Goal: Task Accomplishment & Management: Use online tool/utility

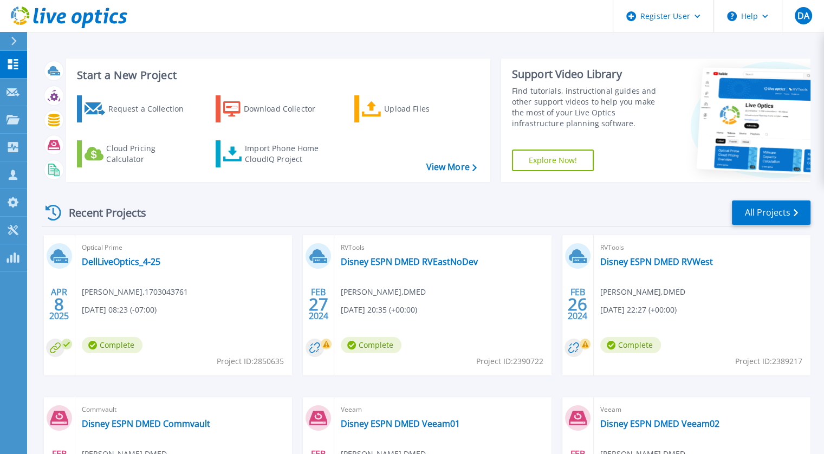
click at [260, 199] on div "Recent Projects All Projects" at bounding box center [426, 212] width 769 height 27
click at [388, 112] on div "Upload Files" at bounding box center [427, 109] width 87 height 22
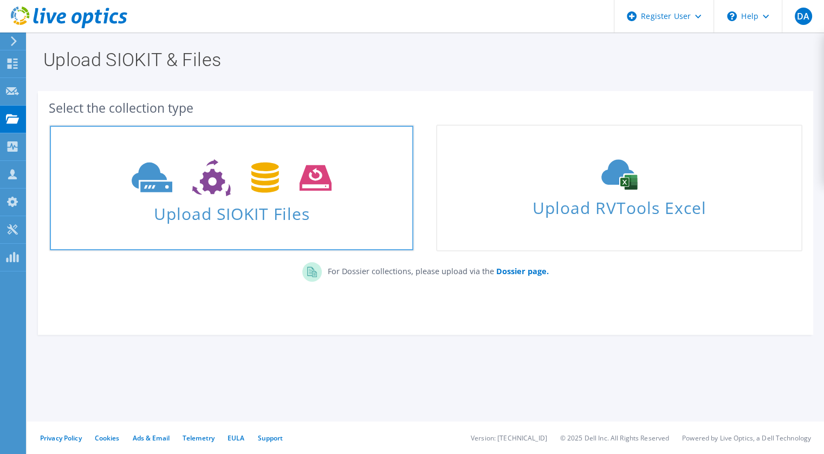
click at [292, 190] on icon at bounding box center [232, 177] width 200 height 37
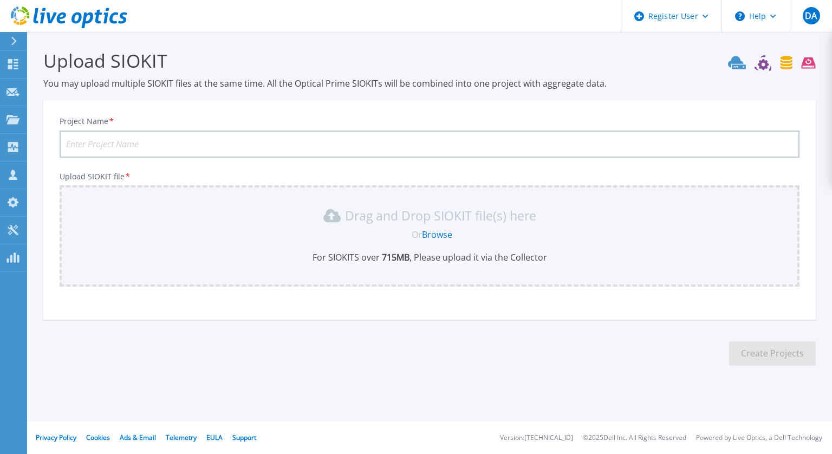
click at [279, 146] on input "Project Name *" at bounding box center [430, 144] width 740 height 27
click at [242, 141] on input "Project Name *" at bounding box center [430, 144] width 740 height 27
click at [11, 66] on icon at bounding box center [13, 64] width 10 height 10
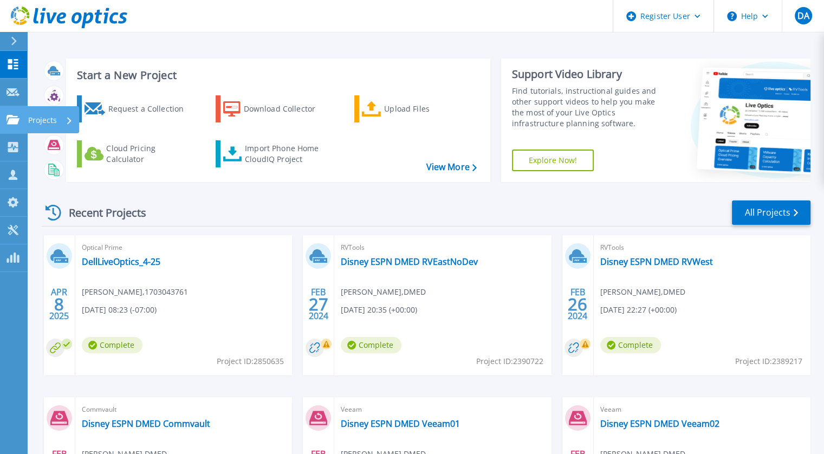
click at [18, 118] on icon at bounding box center [12, 119] width 13 height 9
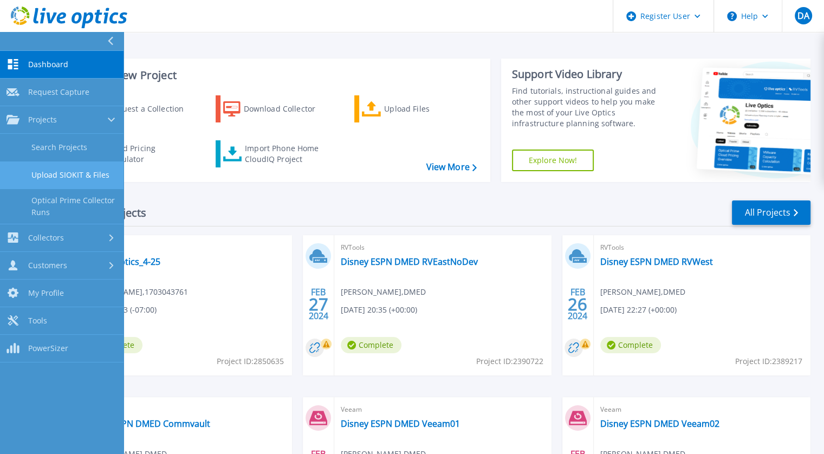
click at [80, 173] on link "Upload SIOKIT & Files" at bounding box center [61, 175] width 123 height 28
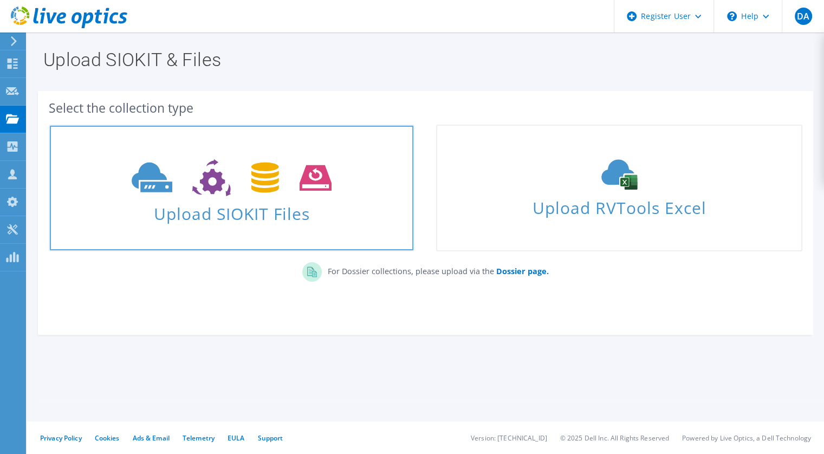
click at [312, 201] on span "Upload SIOKIT Files" at bounding box center [231, 210] width 363 height 23
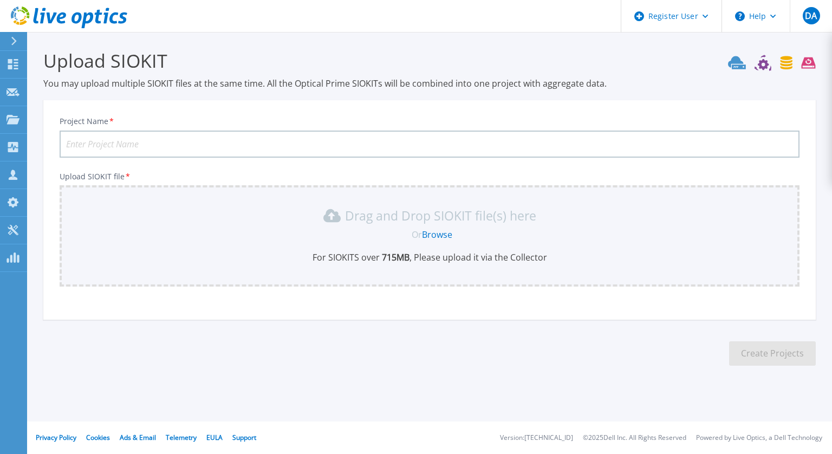
click at [434, 235] on link "Browse" at bounding box center [437, 235] width 30 height 12
click at [17, 220] on link "Tools Tools" at bounding box center [13, 231] width 27 height 28
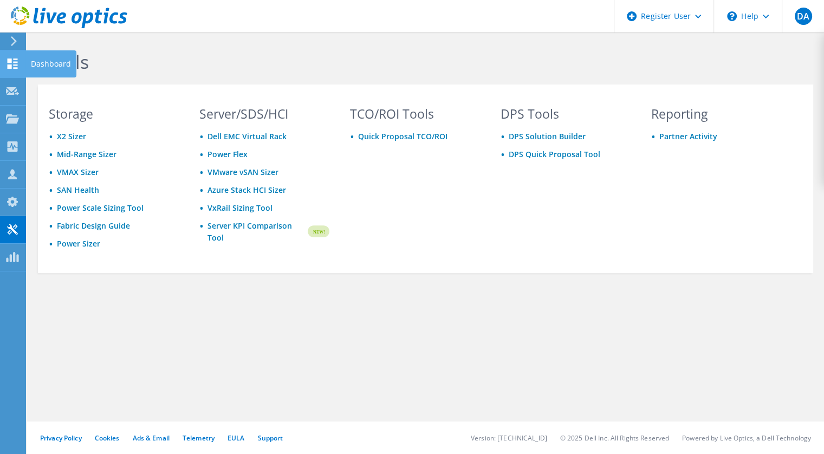
click at [8, 69] on div at bounding box center [12, 65] width 13 height 12
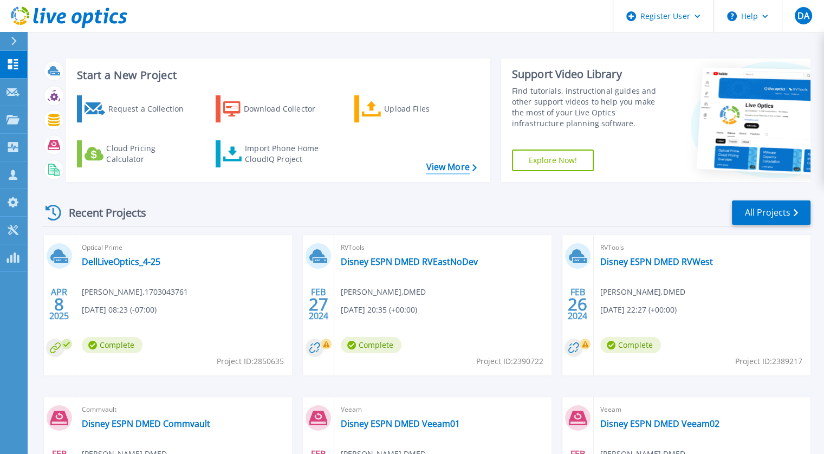
click at [472, 166] on icon at bounding box center [474, 167] width 4 height 7
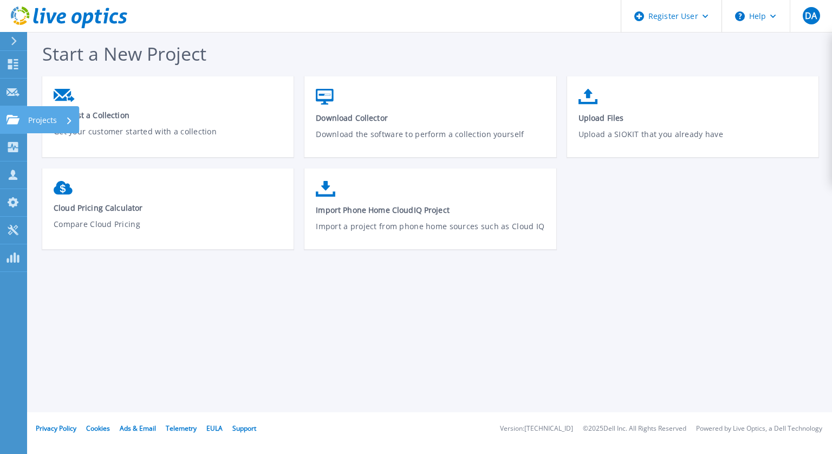
click at [11, 123] on icon at bounding box center [12, 119] width 13 height 9
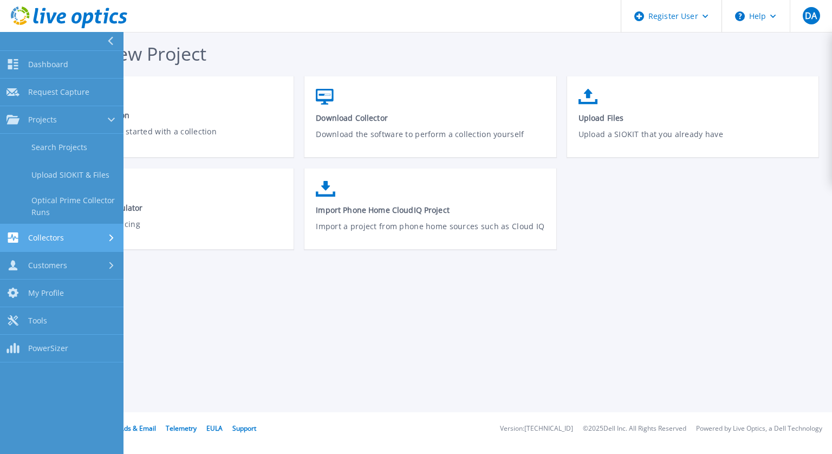
click at [64, 237] on div "Collectors" at bounding box center [61, 237] width 110 height 10
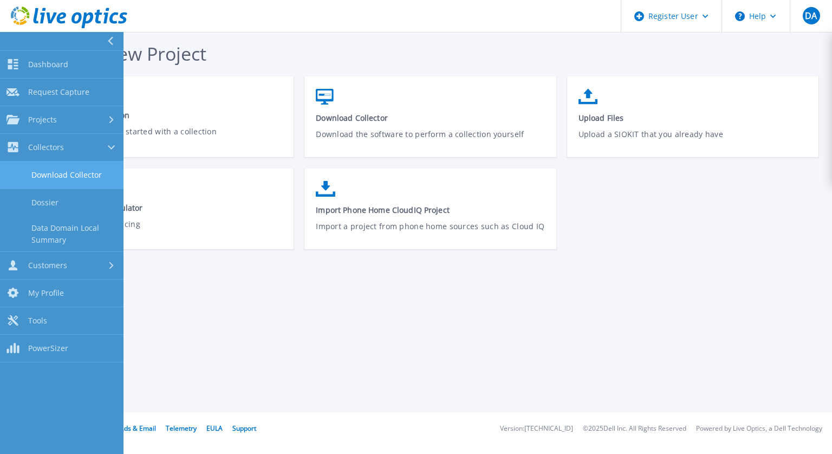
click at [72, 166] on link "Download Collector" at bounding box center [61, 175] width 123 height 28
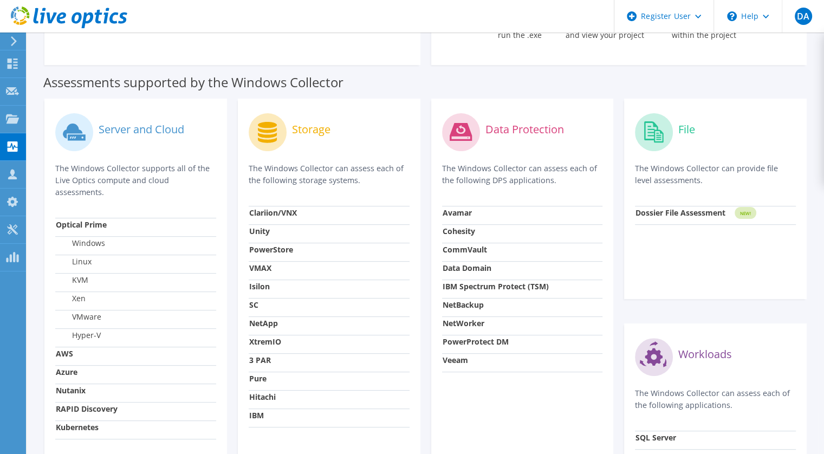
scroll to position [238, 0]
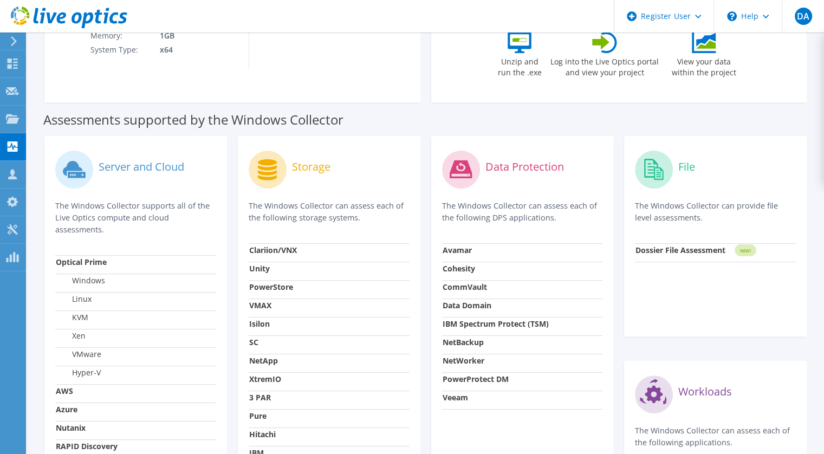
click at [499, 324] on strong "IBM Spectrum Protect (TSM)" at bounding box center [496, 323] width 106 height 10
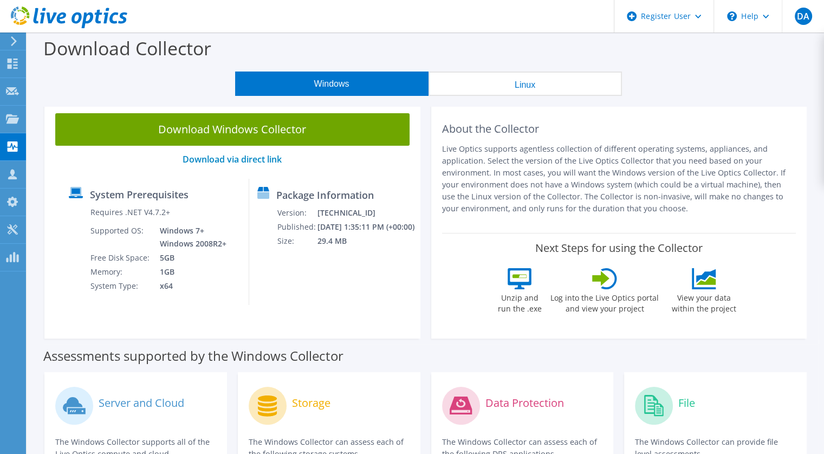
scroll to position [0, 0]
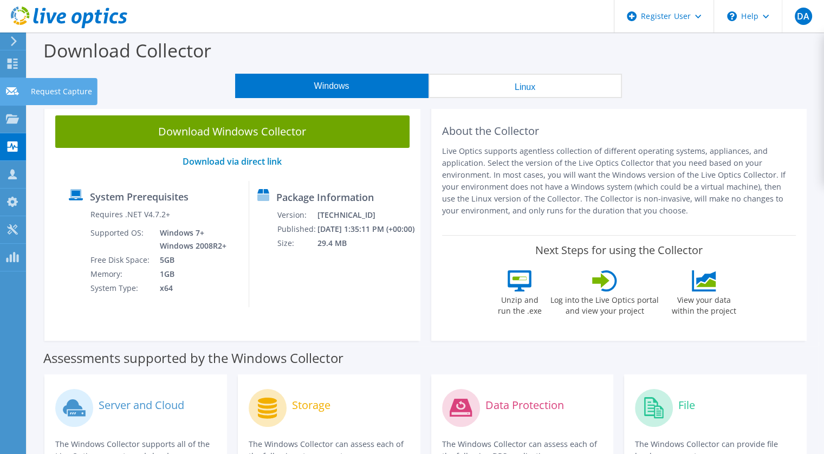
click at [15, 91] on use at bounding box center [12, 91] width 13 height 8
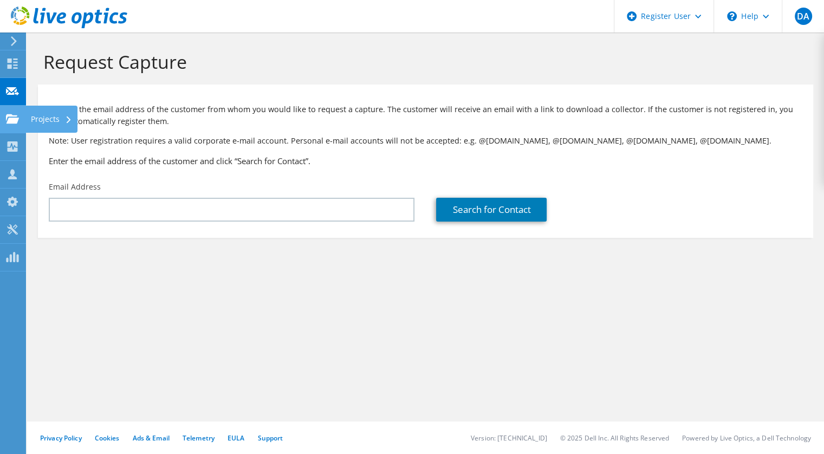
click at [12, 124] on div at bounding box center [12, 120] width 13 height 12
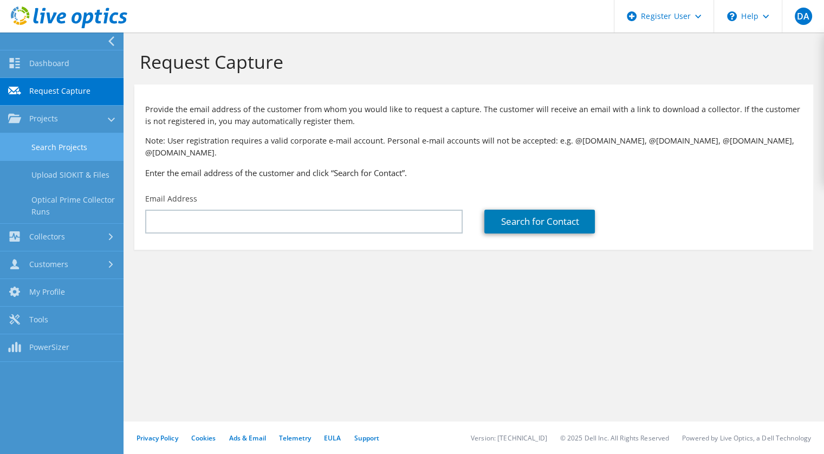
click at [52, 144] on link "Search Projects" at bounding box center [61, 147] width 123 height 28
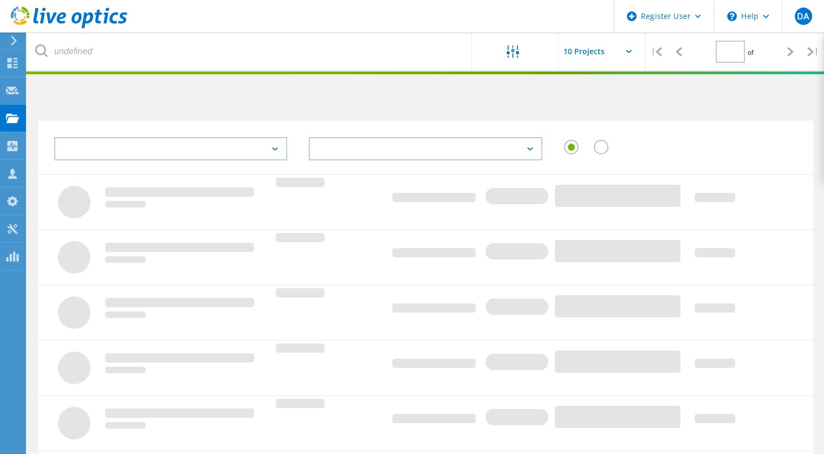
type input "1"
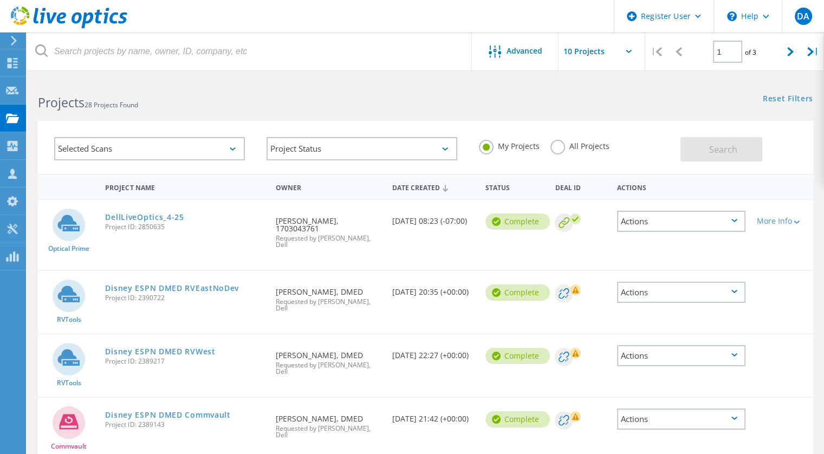
click at [224, 150] on div "Selected Scans" at bounding box center [149, 148] width 191 height 23
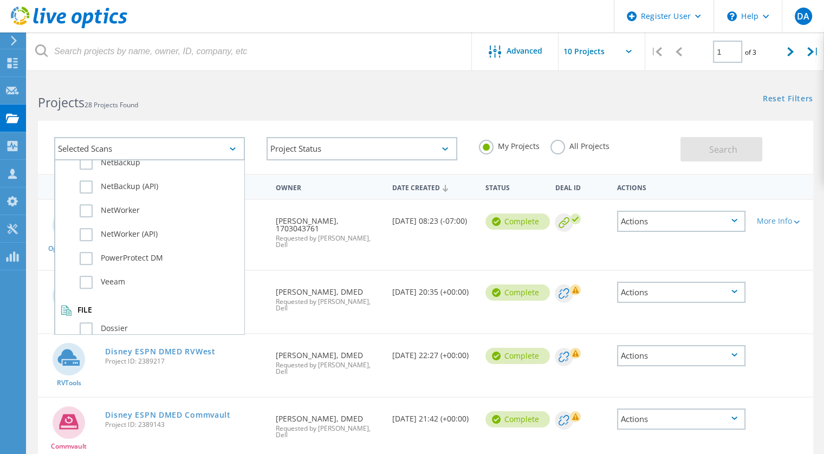
scroll to position [692, 0]
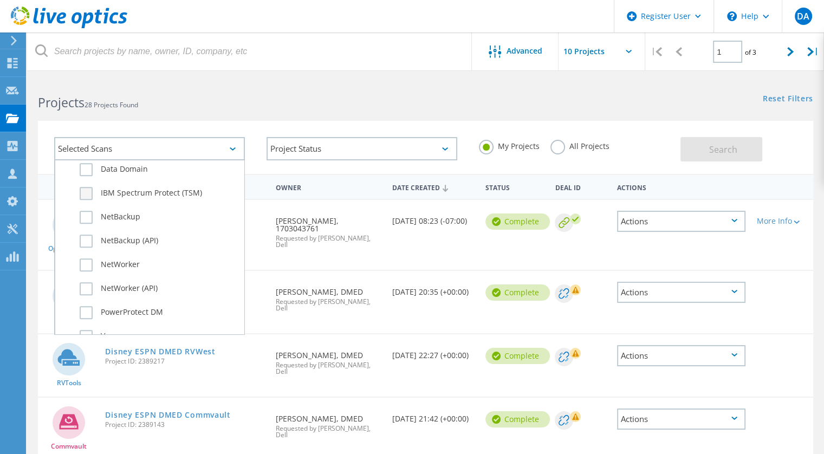
click at [85, 187] on label "IBM Spectrum Protect (TSM)" at bounding box center [159, 193] width 159 height 13
click at [0, 0] on input "IBM Spectrum Protect (TSM)" at bounding box center [0, 0] width 0 height 0
click at [691, 155] on button "Search" at bounding box center [721, 149] width 82 height 24
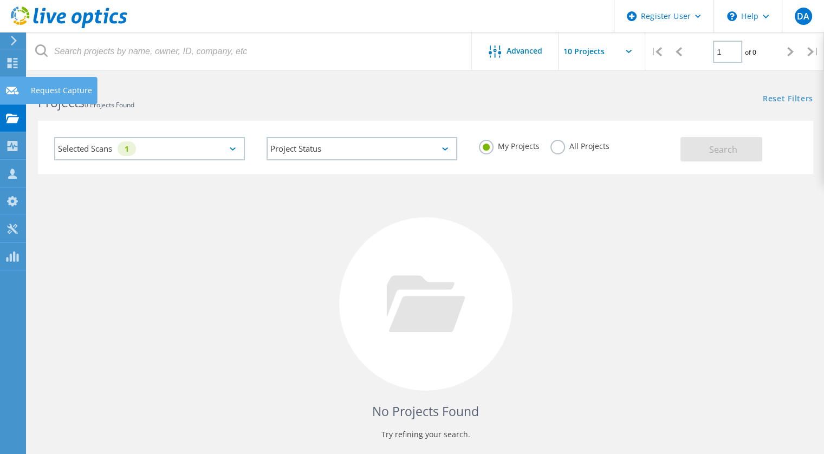
click at [7, 93] on use at bounding box center [12, 90] width 13 height 8
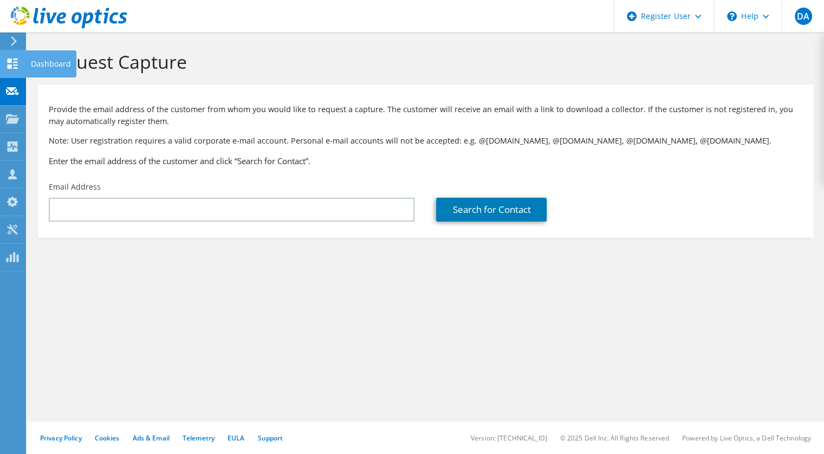
click at [16, 64] on use at bounding box center [13, 63] width 10 height 10
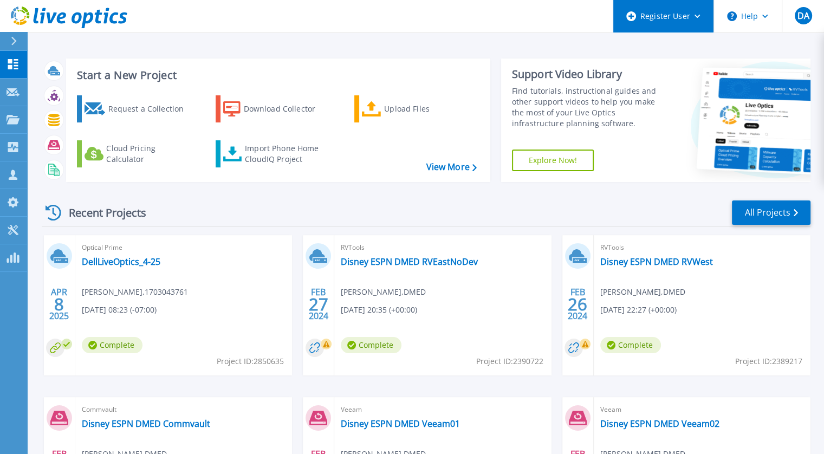
click at [688, 25] on div "Register User" at bounding box center [663, 16] width 100 height 32
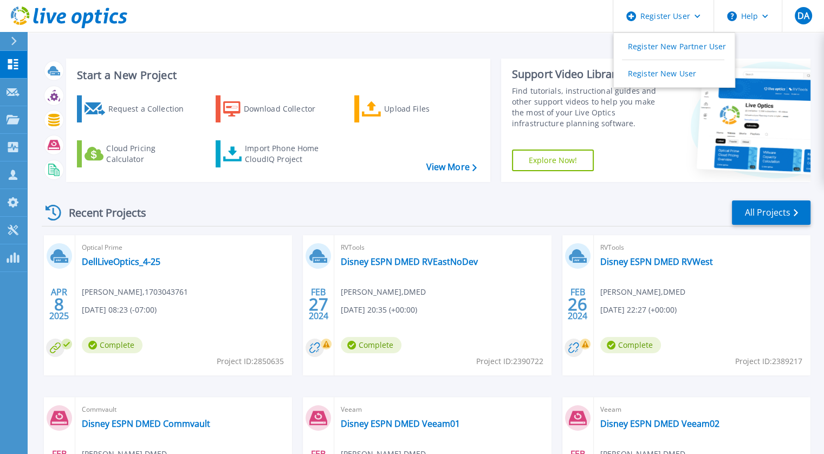
click at [307, 49] on div "Start a New Project Request a Collection Download Collector Upload Files Cloud …" at bounding box center [425, 284] width 797 height 568
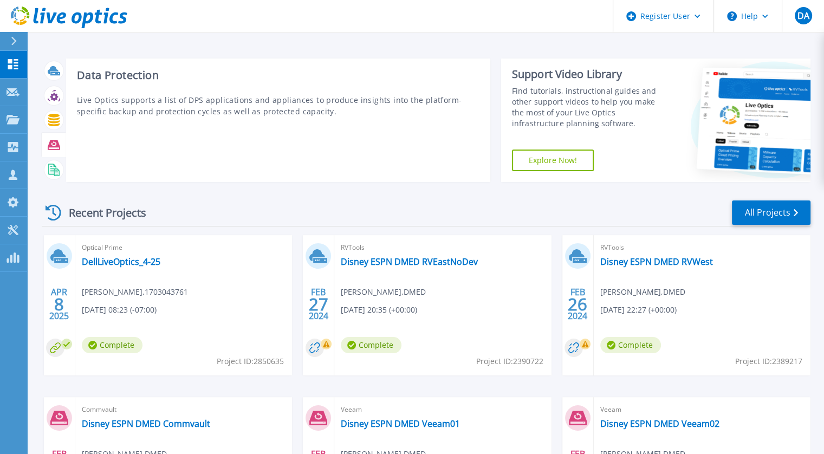
click at [53, 153] on div at bounding box center [53, 144] width 19 height 19
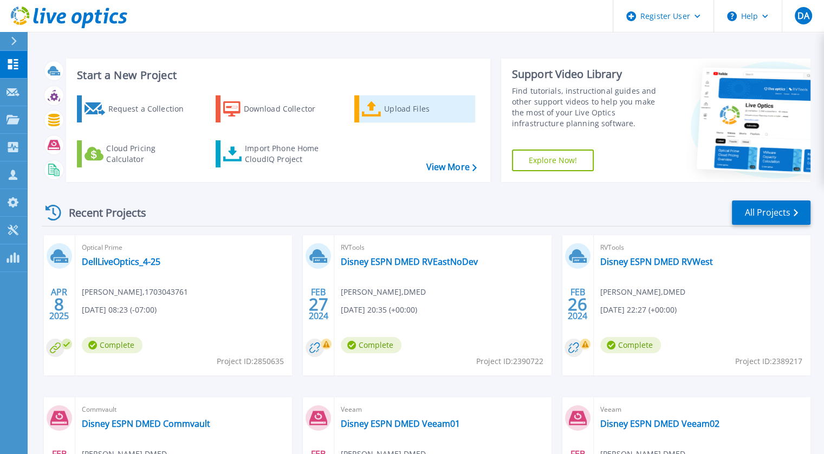
click at [401, 105] on div "Upload Files" at bounding box center [427, 109] width 87 height 22
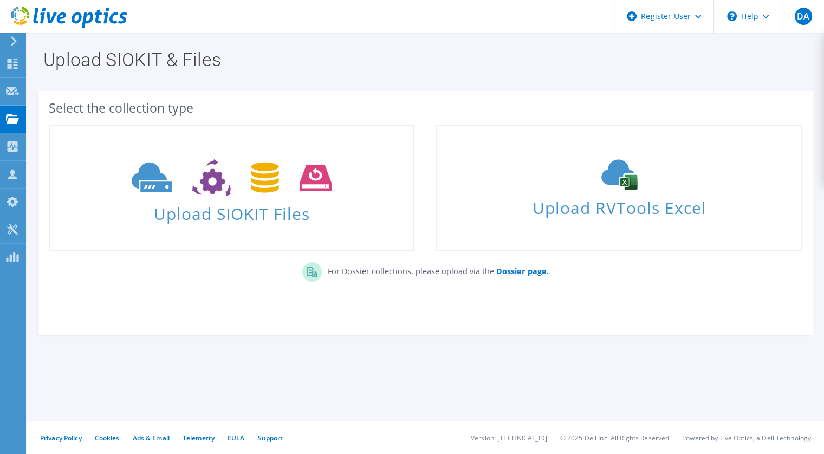
click at [513, 272] on b "Dossier page." at bounding box center [522, 271] width 53 height 10
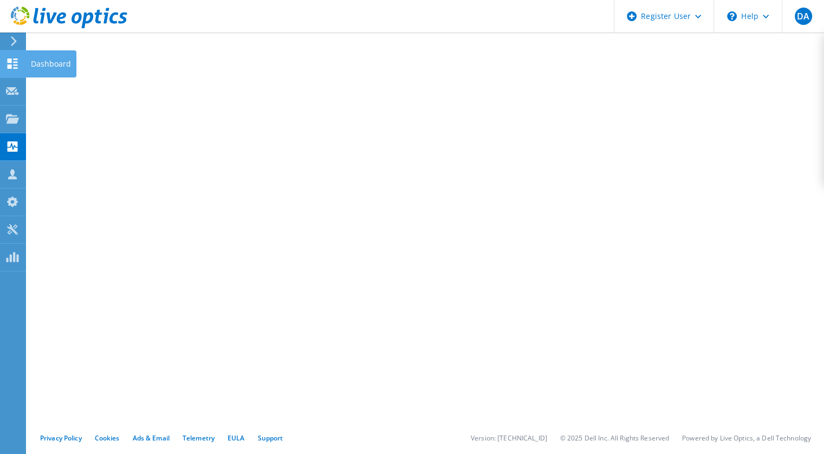
click at [17, 64] on use at bounding box center [13, 63] width 10 height 10
